Goal: Information Seeking & Learning: Learn about a topic

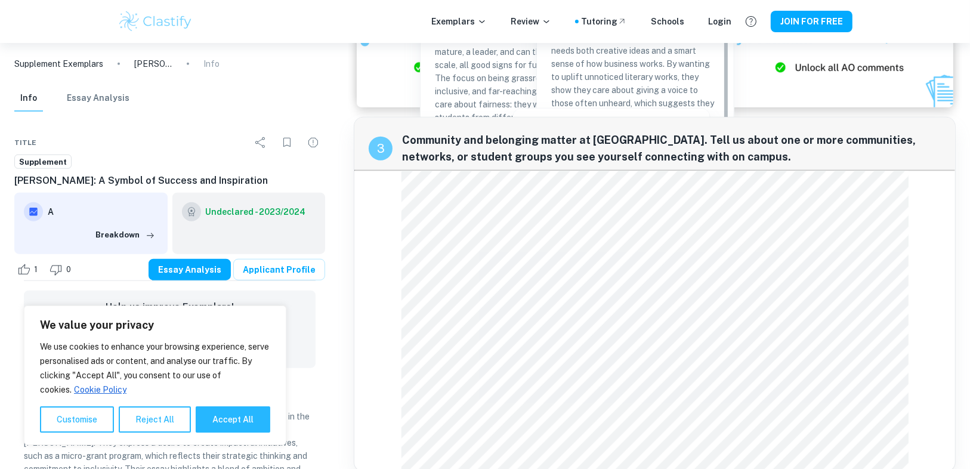
scroll to position [907, 0]
click at [132, 422] on button "Reject All" at bounding box center [155, 419] width 72 height 26
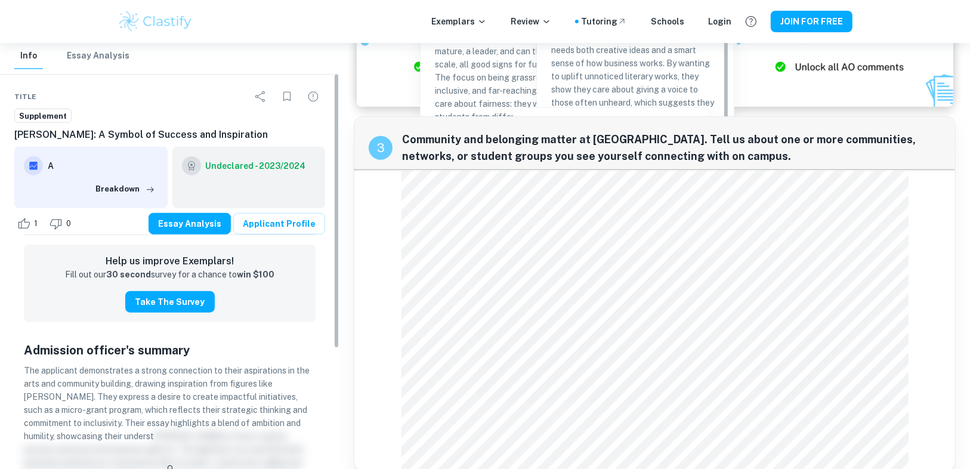
scroll to position [48, 0]
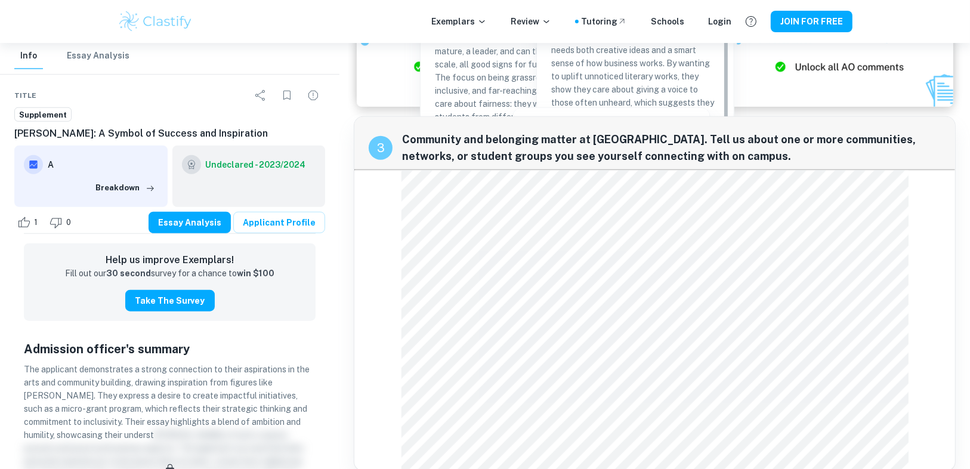
click at [239, 174] on div "Undeclared - 2023/2024" at bounding box center [248, 176] width 153 height 61
click at [266, 160] on h6 "Undeclared - 2023/2024" at bounding box center [256, 164] width 100 height 13
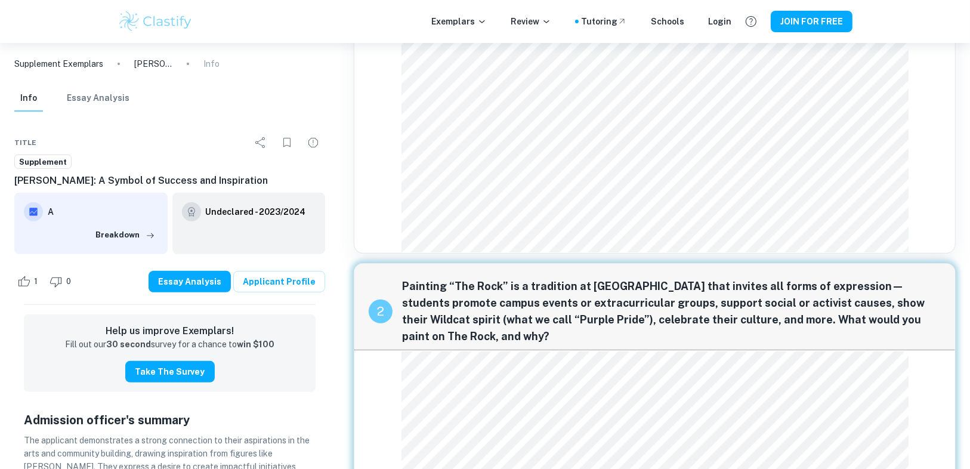
click at [84, 66] on p "Supplement Exemplars" at bounding box center [58, 63] width 89 height 13
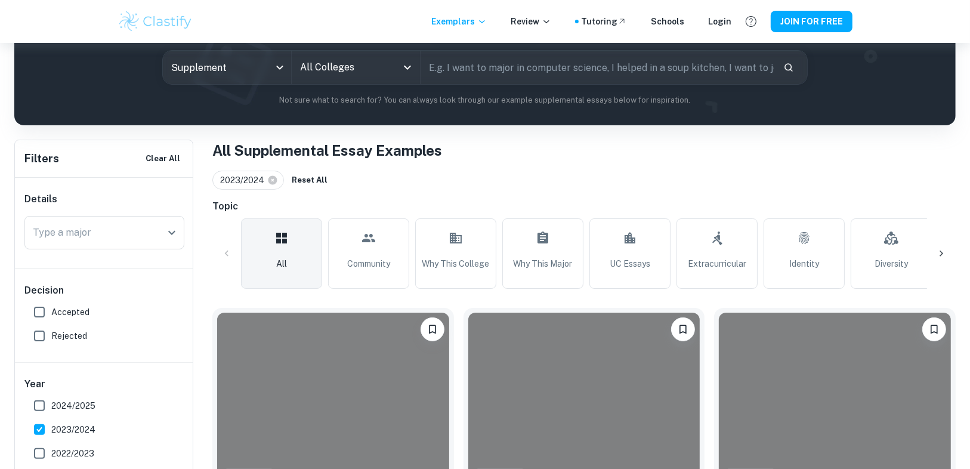
scroll to position [191, 0]
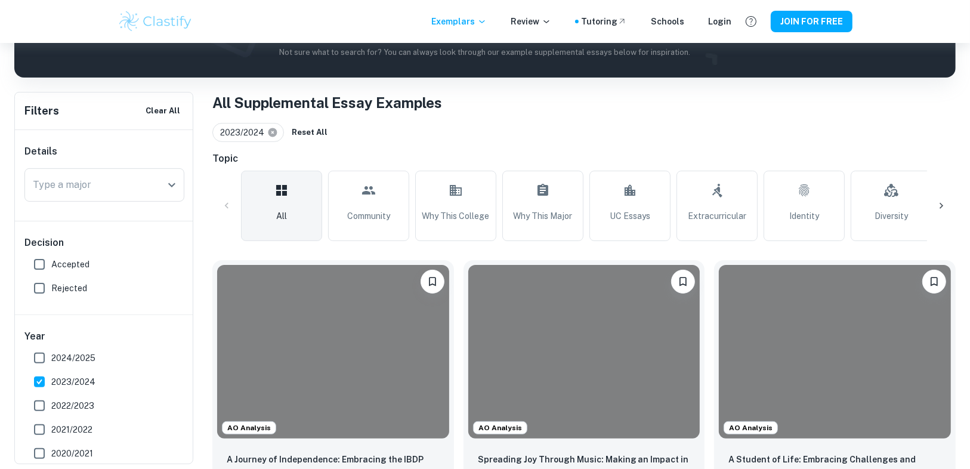
click at [273, 129] on icon at bounding box center [272, 132] width 9 height 9
checkbox input "false"
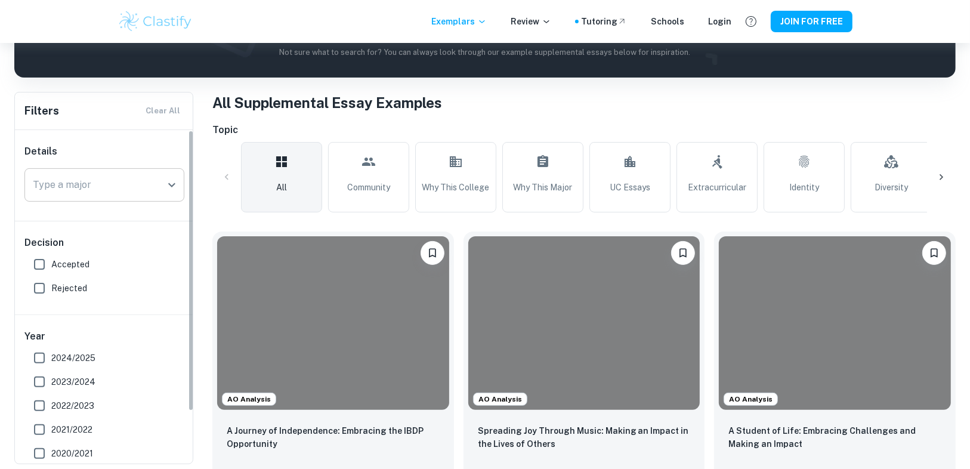
click at [116, 194] on input "Type a major" at bounding box center [95, 185] width 131 height 23
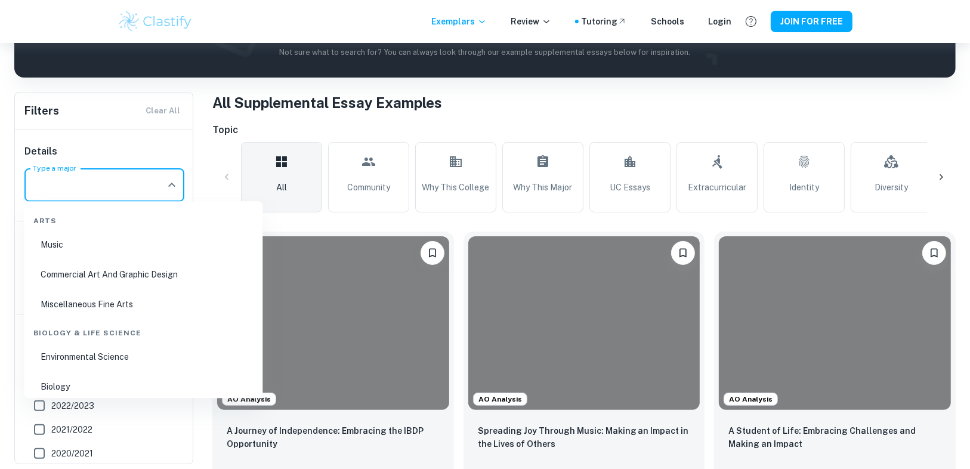
click at [132, 157] on h6 "Details" at bounding box center [104, 151] width 160 height 14
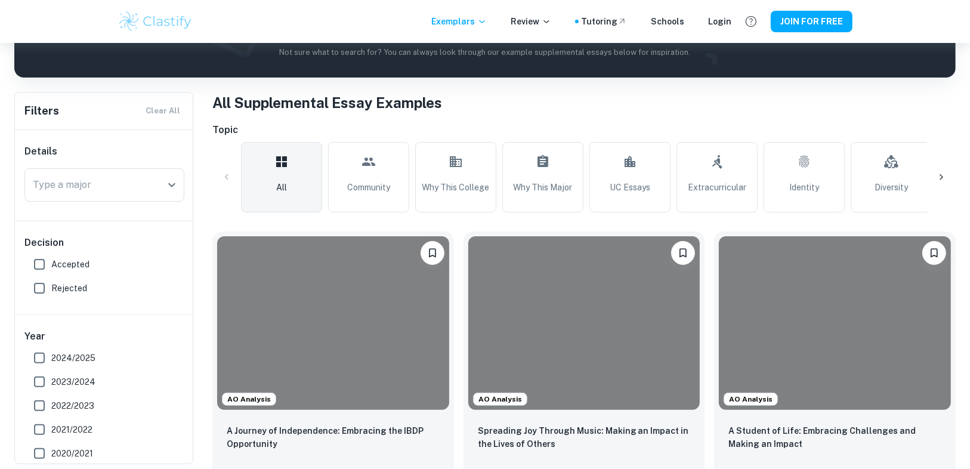
click at [74, 258] on span "Accepted" at bounding box center [70, 264] width 38 height 13
click at [51, 257] on input "Accepted" at bounding box center [39, 264] width 24 height 24
checkbox input "true"
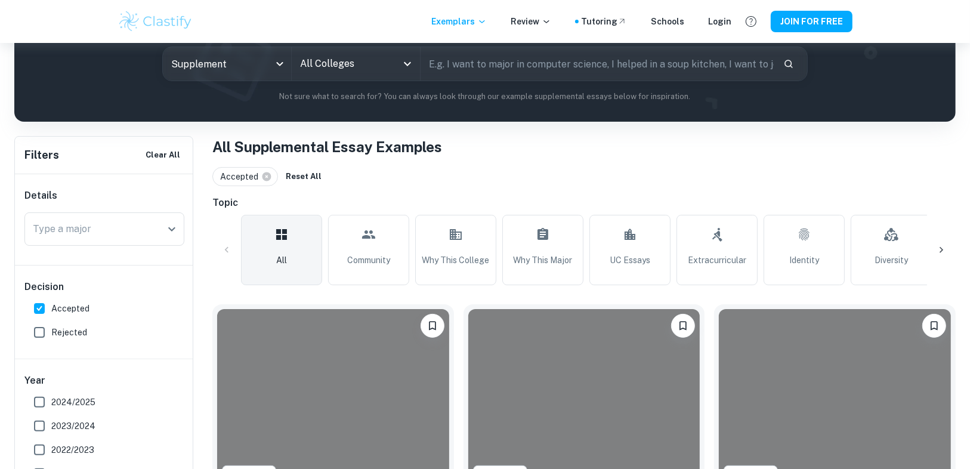
scroll to position [48, 0]
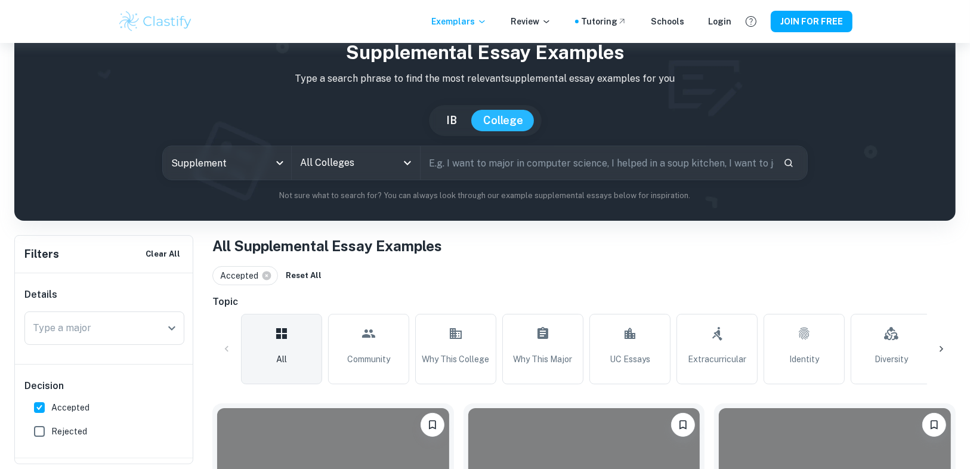
click at [478, 168] on input "text" at bounding box center [597, 162] width 353 height 33
click at [385, 156] on input "All Colleges" at bounding box center [347, 163] width 100 height 23
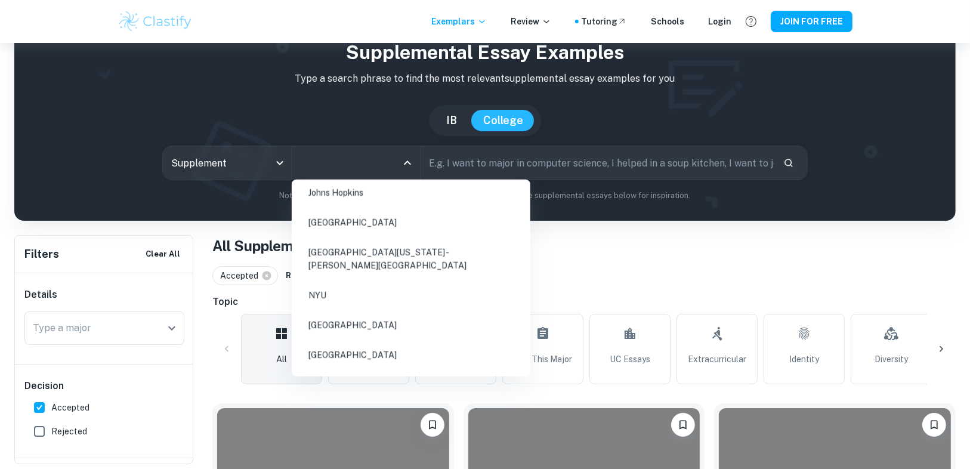
scroll to position [334, 0]
click at [375, 311] on li "Northwestern University" at bounding box center [411, 324] width 229 height 27
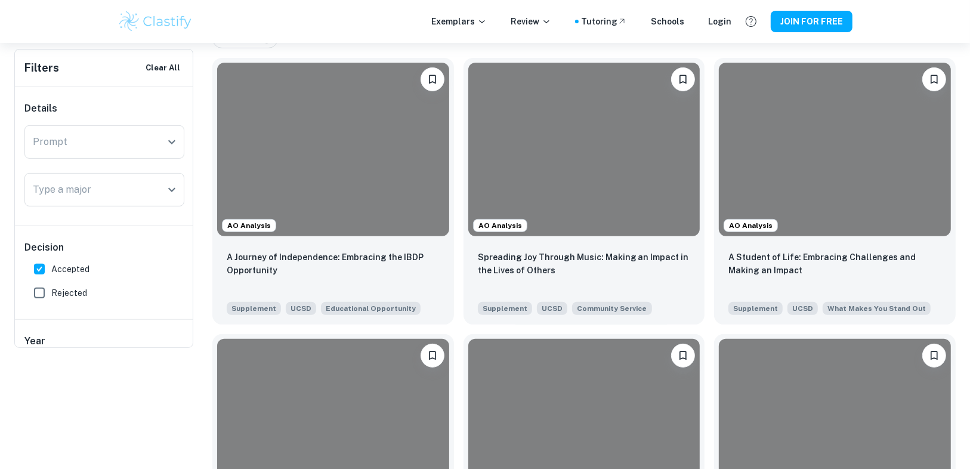
scroll to position [48, 0]
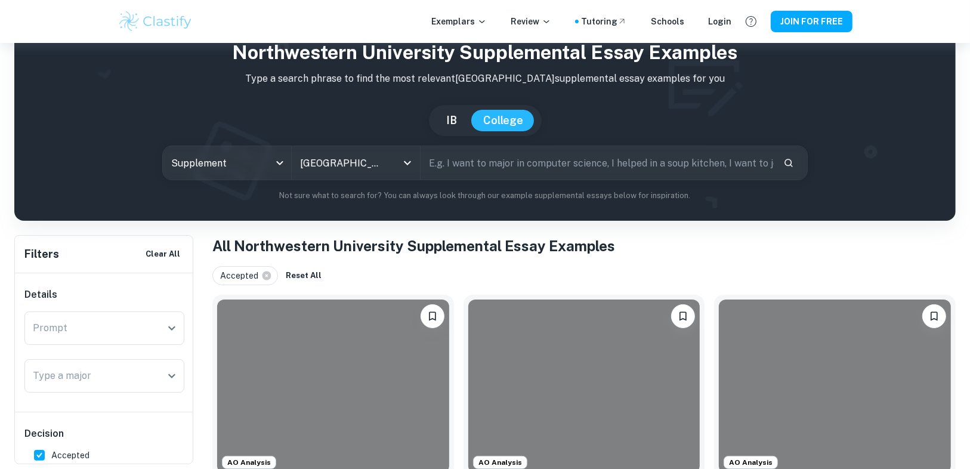
click at [476, 168] on input "text" at bounding box center [597, 162] width 353 height 33
click at [474, 163] on input "text" at bounding box center [597, 162] width 353 height 33
paste input "Northwestern fosters a distinctively interdisciplinary culture."
type input "Northwestern fosters a distinctively interdisciplinary culture."
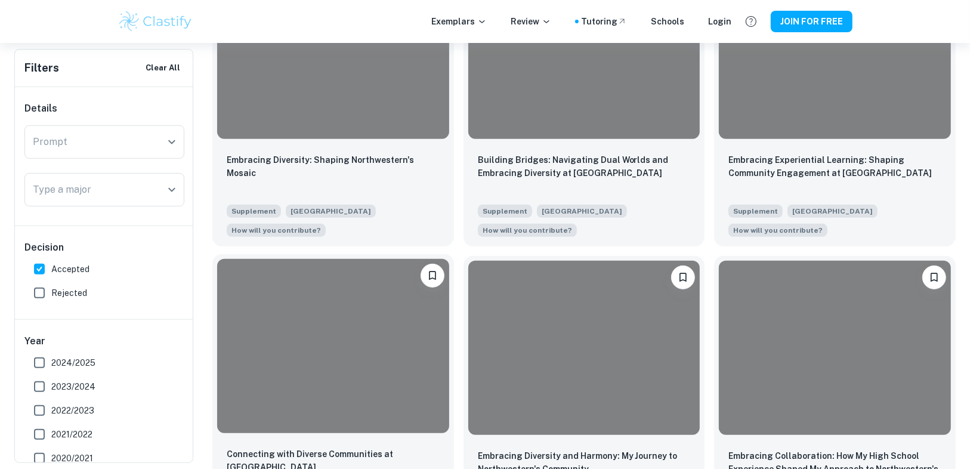
scroll to position [477, 0]
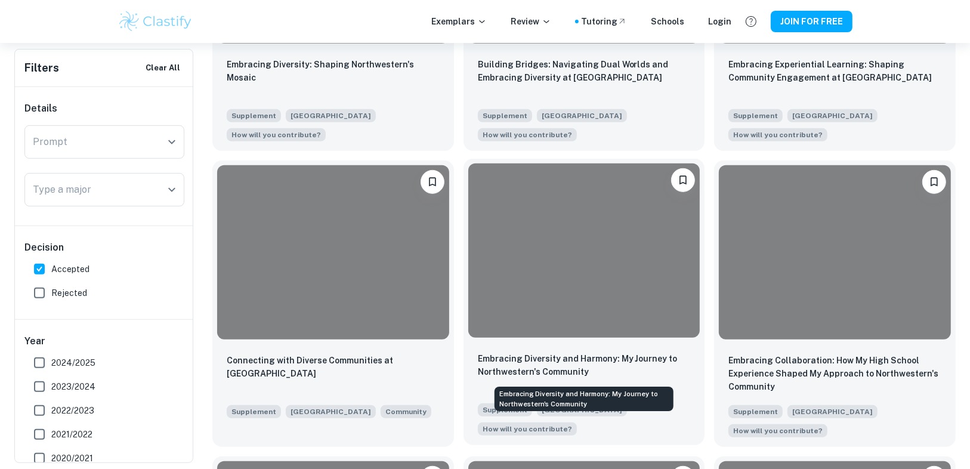
drag, startPoint x: 579, startPoint y: 360, endPoint x: 613, endPoint y: 355, distance: 33.7
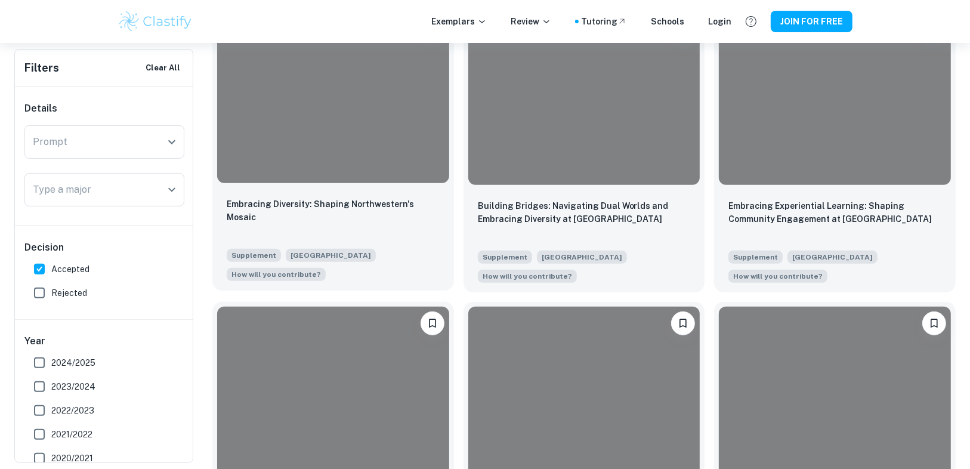
scroll to position [191, 0]
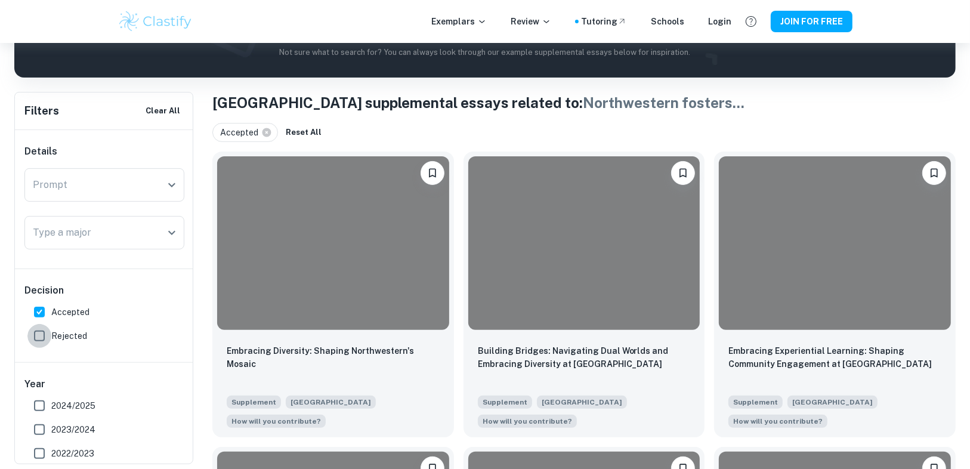
click at [38, 335] on input "Rejected" at bounding box center [39, 336] width 24 height 24
checkbox input "true"
click at [45, 313] on input "Accepted" at bounding box center [39, 312] width 24 height 24
checkbox input "false"
click at [434, 137] on div "Rejected Reset All" at bounding box center [583, 132] width 743 height 19
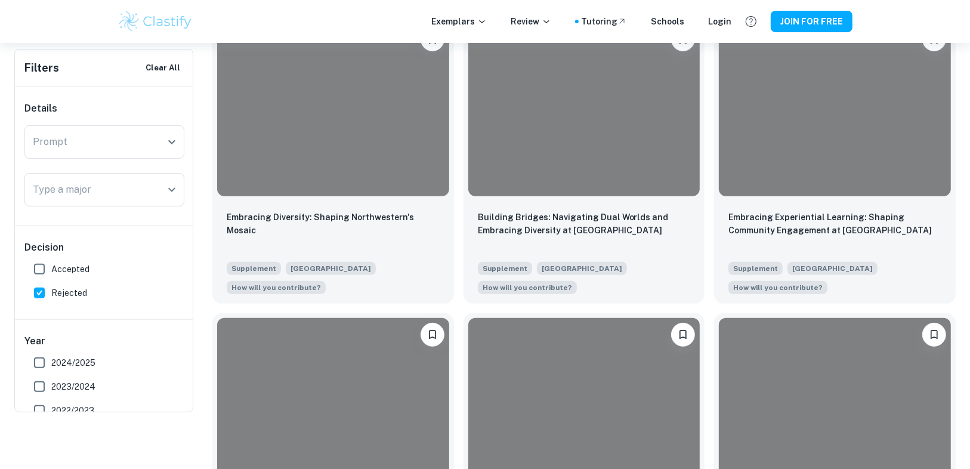
scroll to position [143, 0]
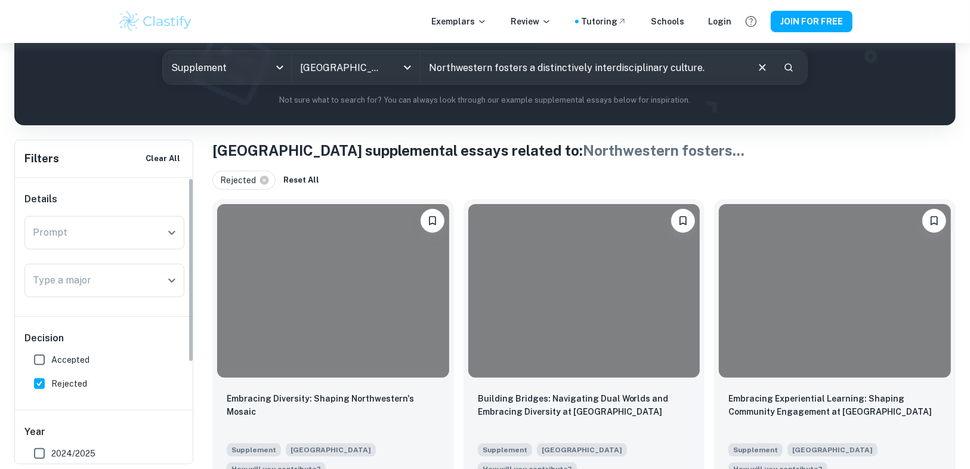
click at [54, 381] on span "Rejected" at bounding box center [69, 383] width 36 height 13
click at [51, 381] on input "Rejected" at bounding box center [39, 384] width 24 height 24
checkbox input "false"
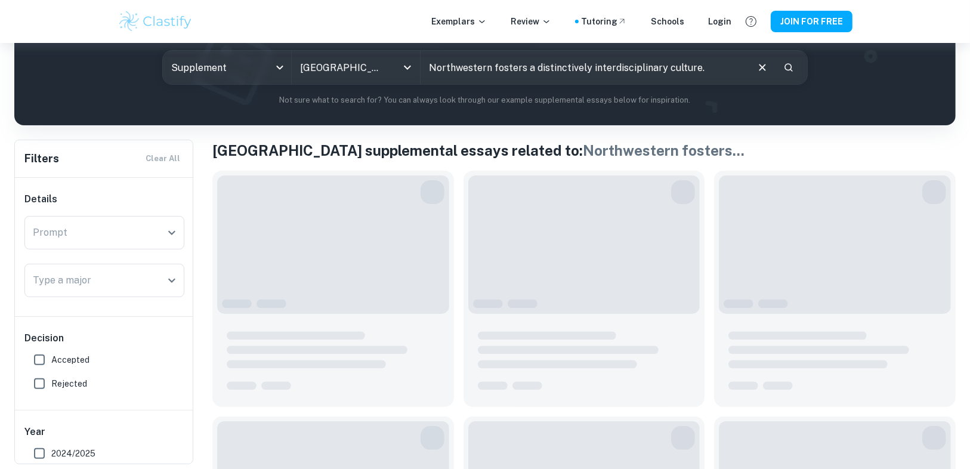
click at [63, 356] on span "Accepted" at bounding box center [70, 359] width 38 height 13
click at [51, 356] on input "Accepted" at bounding box center [39, 360] width 24 height 24
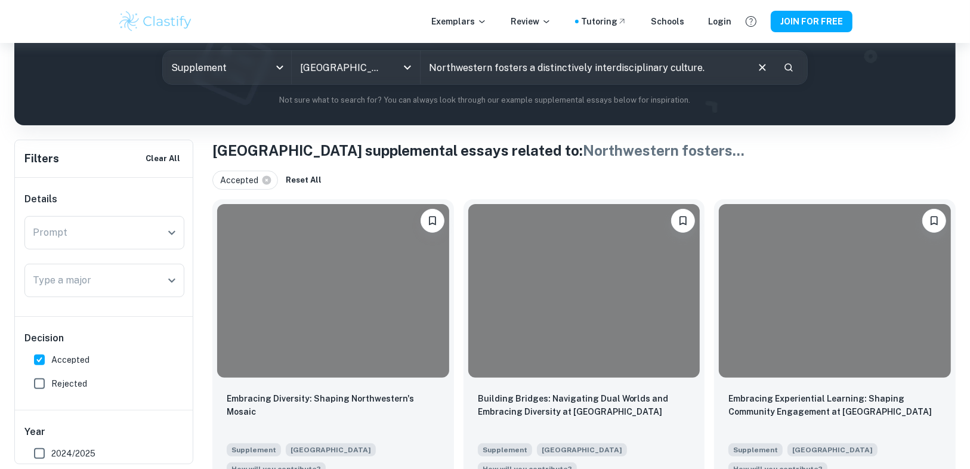
click at [64, 355] on span "Accepted" at bounding box center [70, 359] width 38 height 13
click at [51, 355] on input "Accepted" at bounding box center [39, 360] width 24 height 24
checkbox input "false"
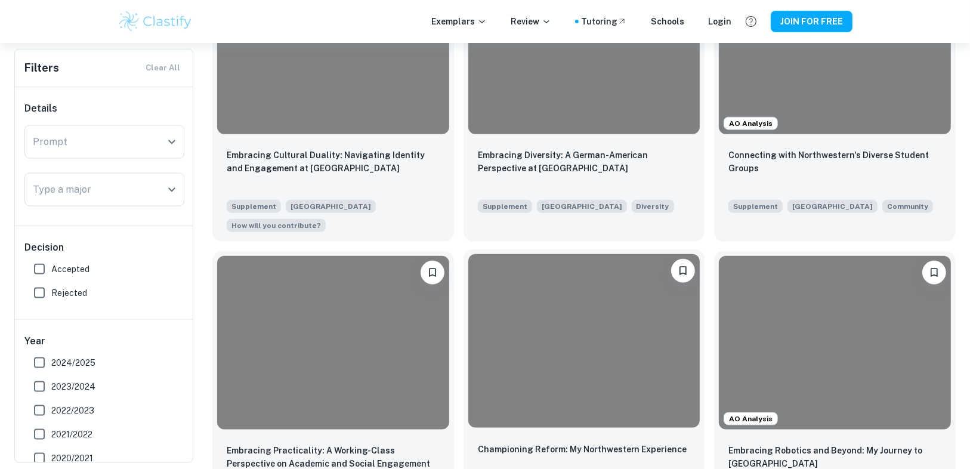
scroll to position [1480, 0]
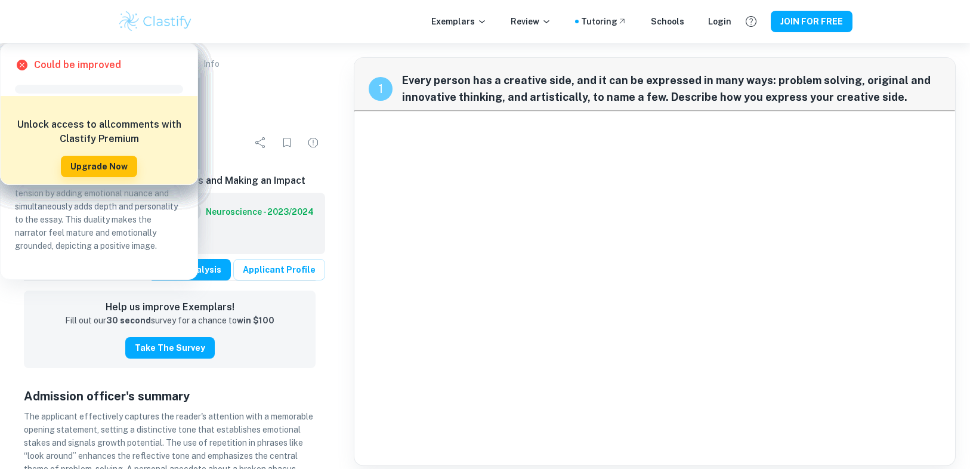
scroll to position [18, 0]
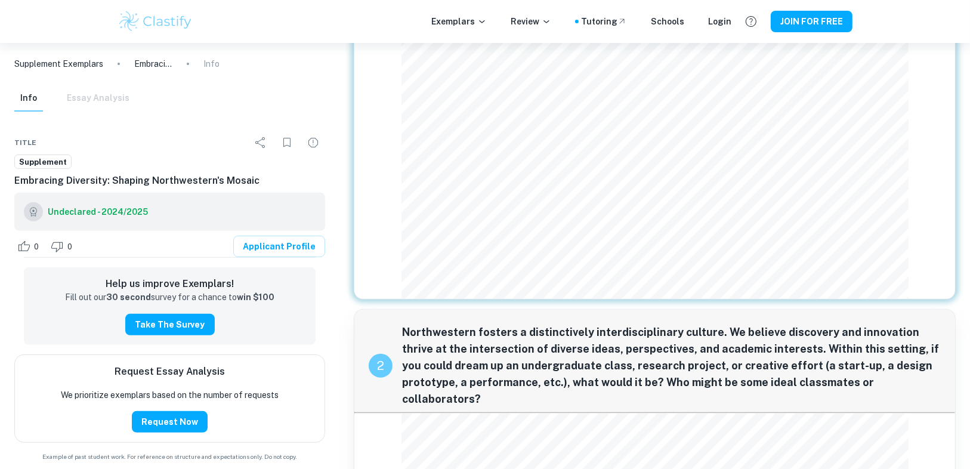
scroll to position [88, 0]
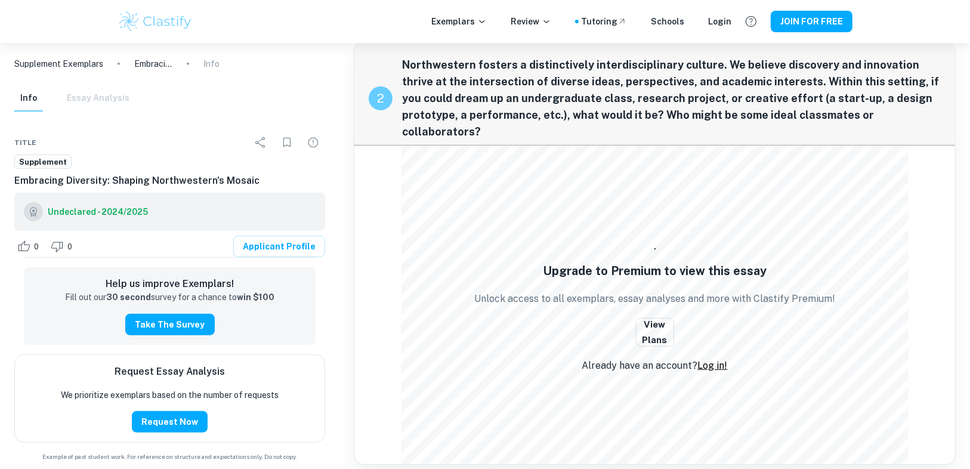
scroll to position [668, 0]
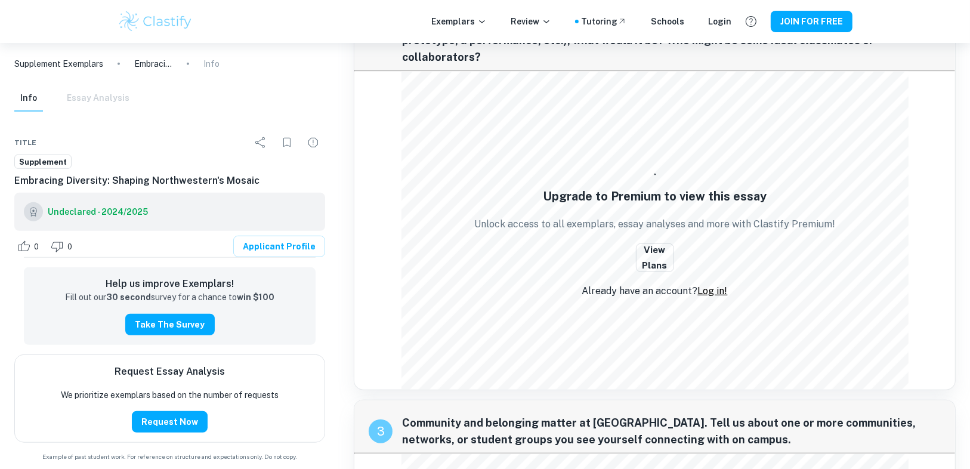
click at [717, 291] on link "Log in!" at bounding box center [713, 290] width 30 height 11
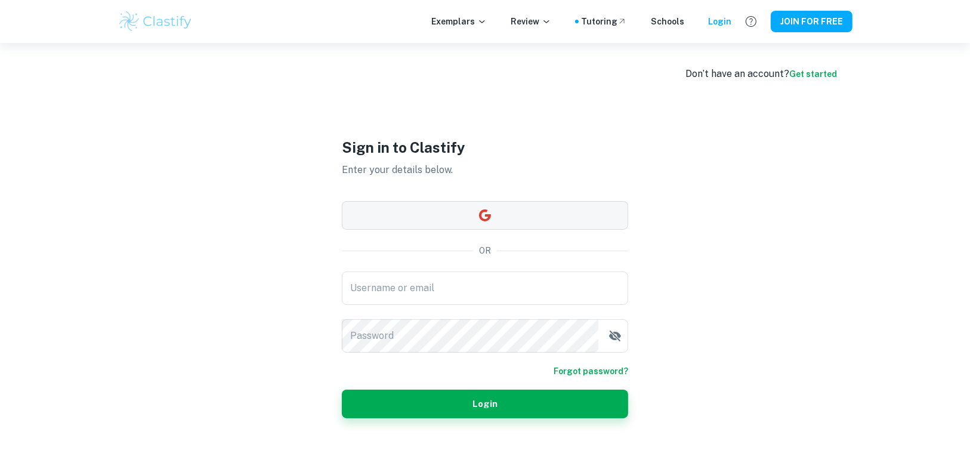
click at [496, 226] on button "button" at bounding box center [485, 215] width 286 height 29
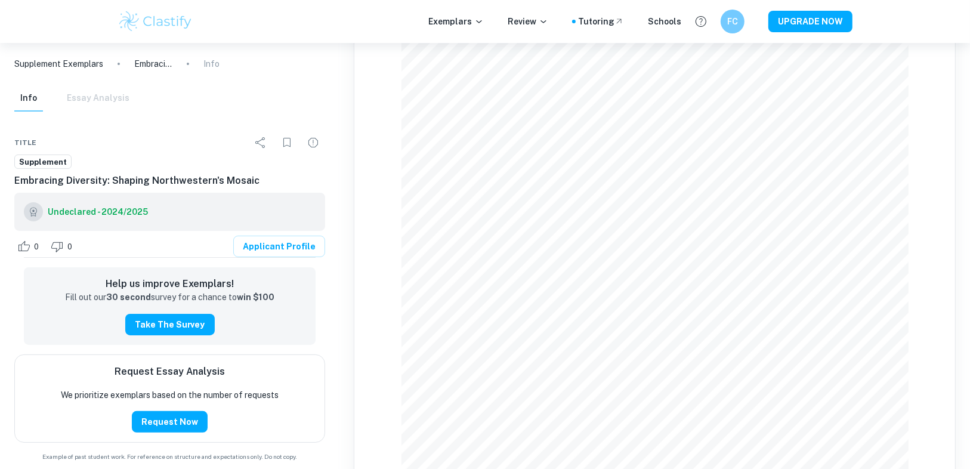
scroll to position [143, 0]
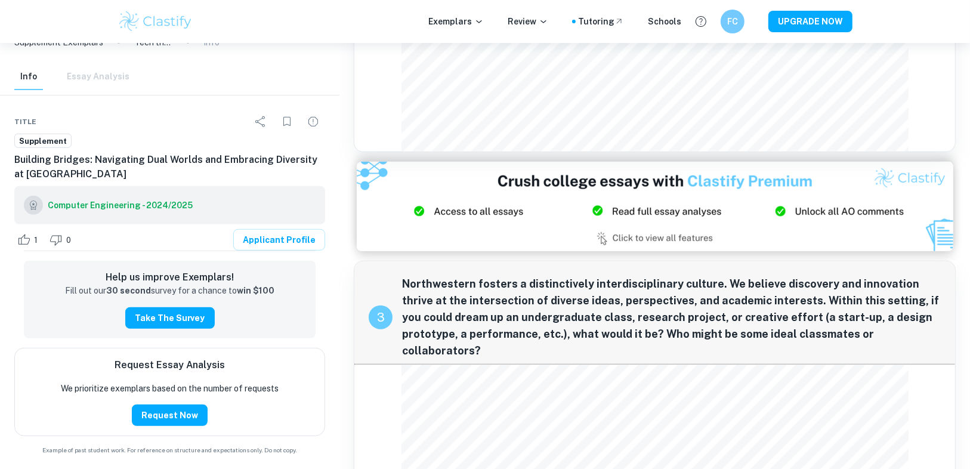
scroll to position [761, 0]
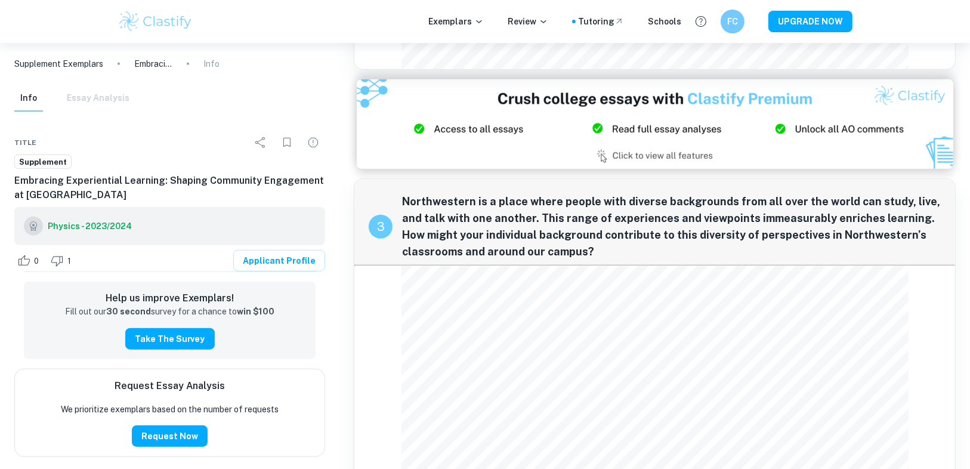
scroll to position [811, 0]
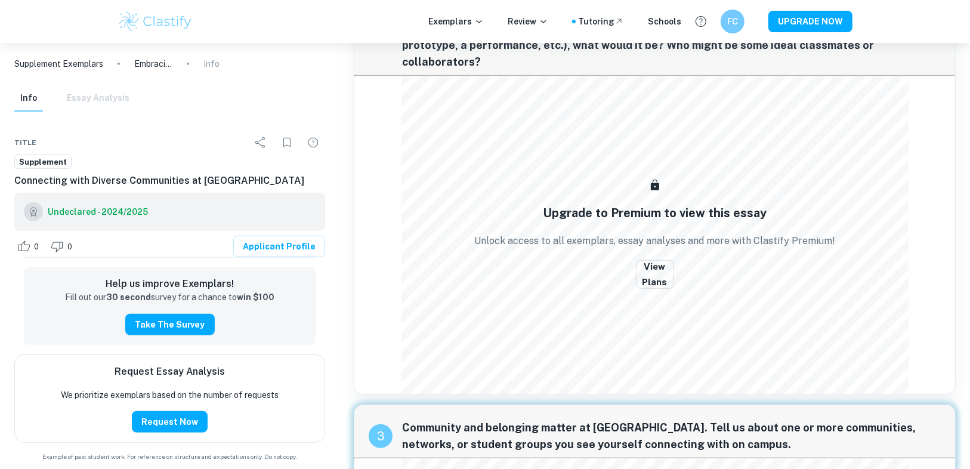
scroll to position [660, 0]
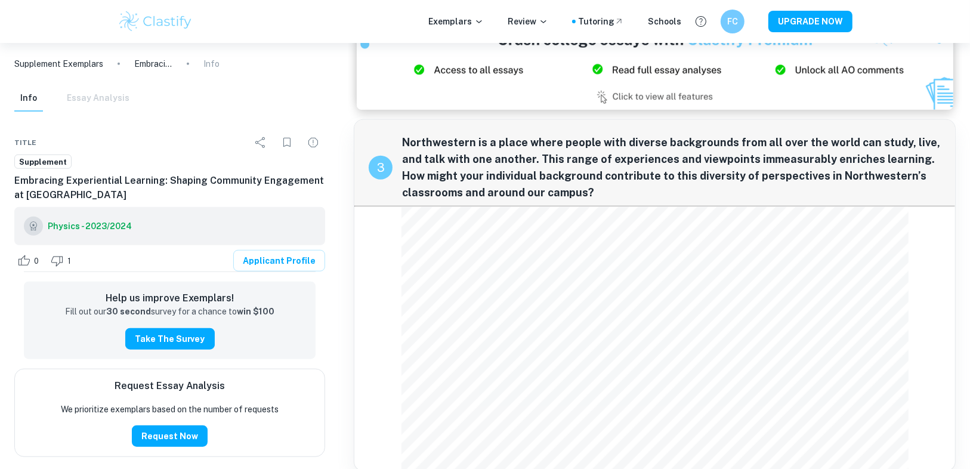
scroll to position [869, 0]
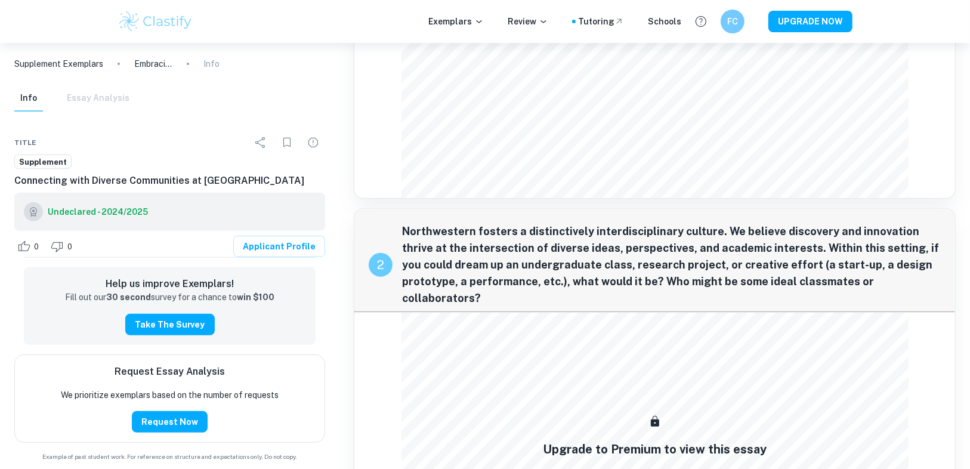
scroll to position [430, 0]
